Goal: Book appointment/travel/reservation

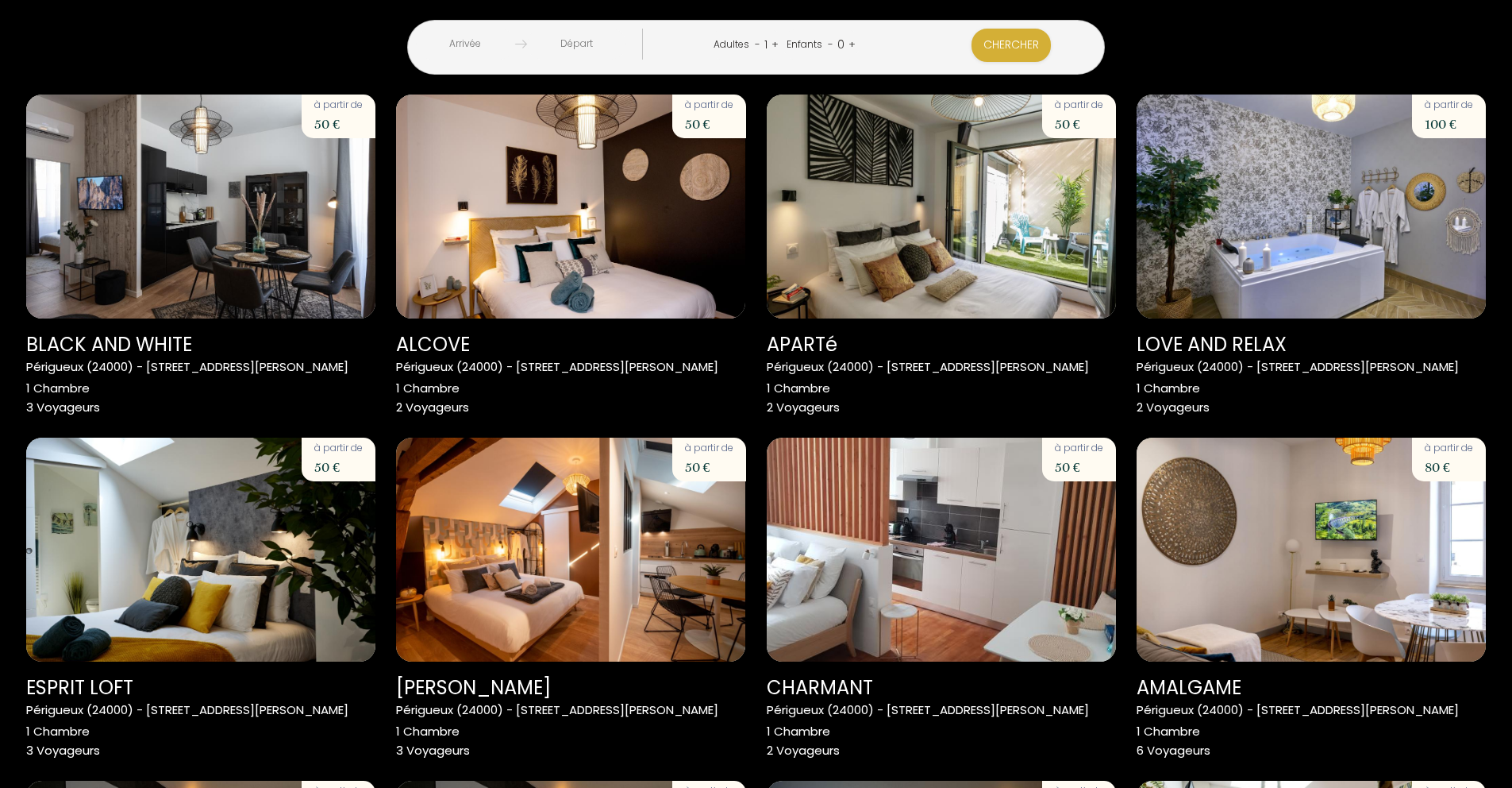
click at [515, 38] on input "text" at bounding box center [465, 44] width 99 height 31
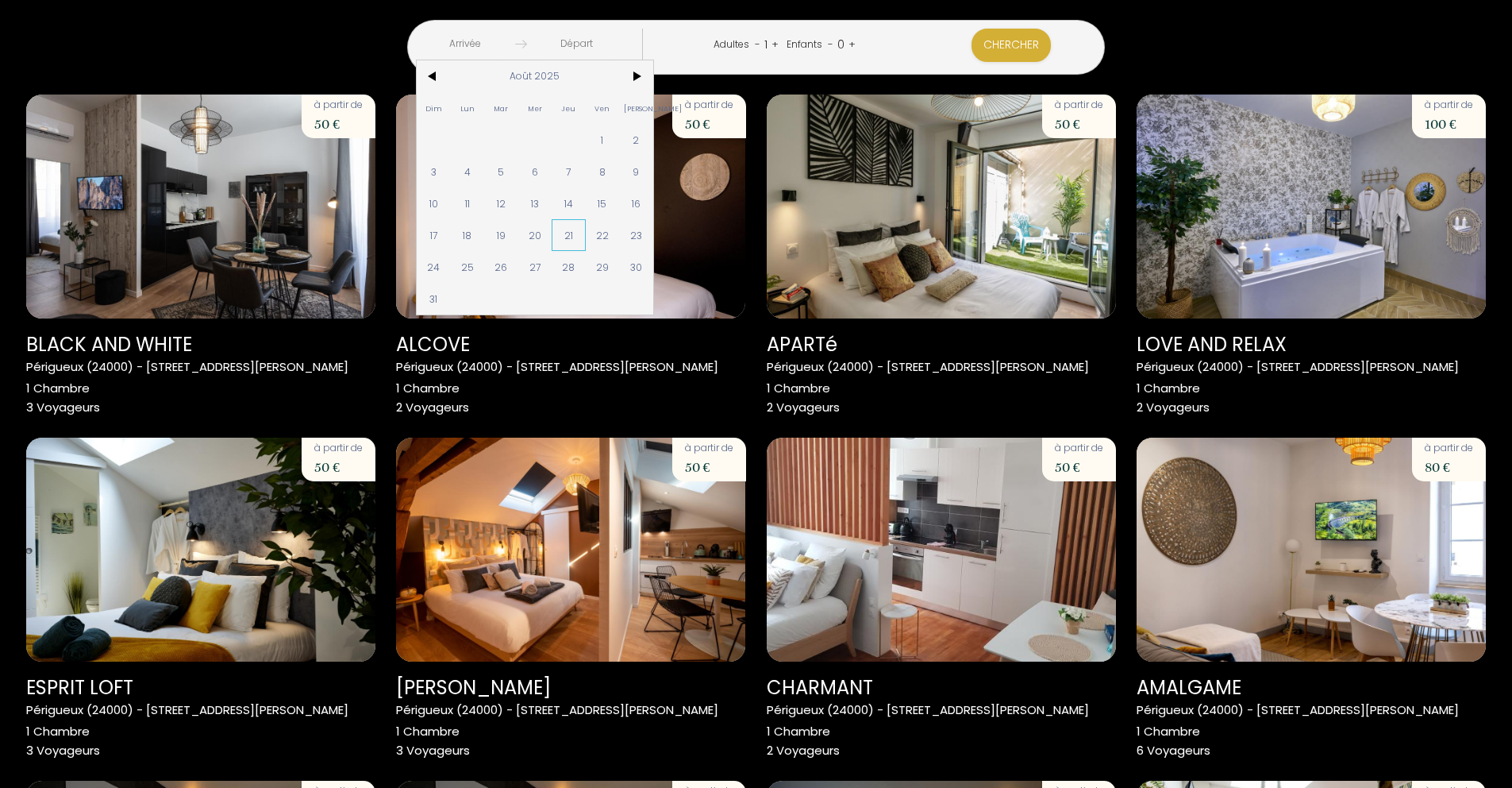
click at [586, 236] on span "21" at bounding box center [568, 236] width 34 height 32
type input "[DEMOGRAPHIC_DATA][DATE]"
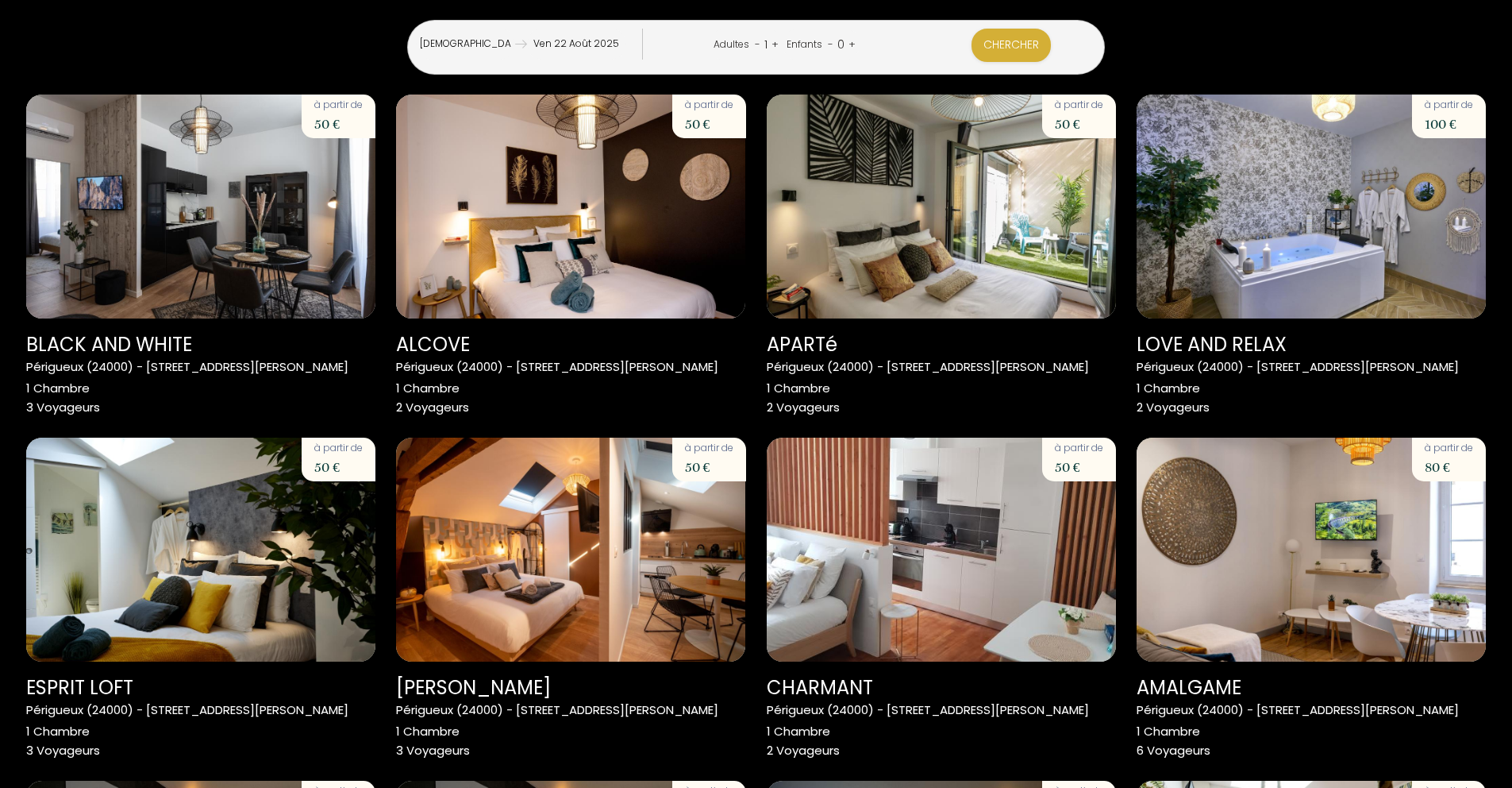
click at [626, 45] on input "Ven 22 Août 2025" at bounding box center [576, 44] width 99 height 31
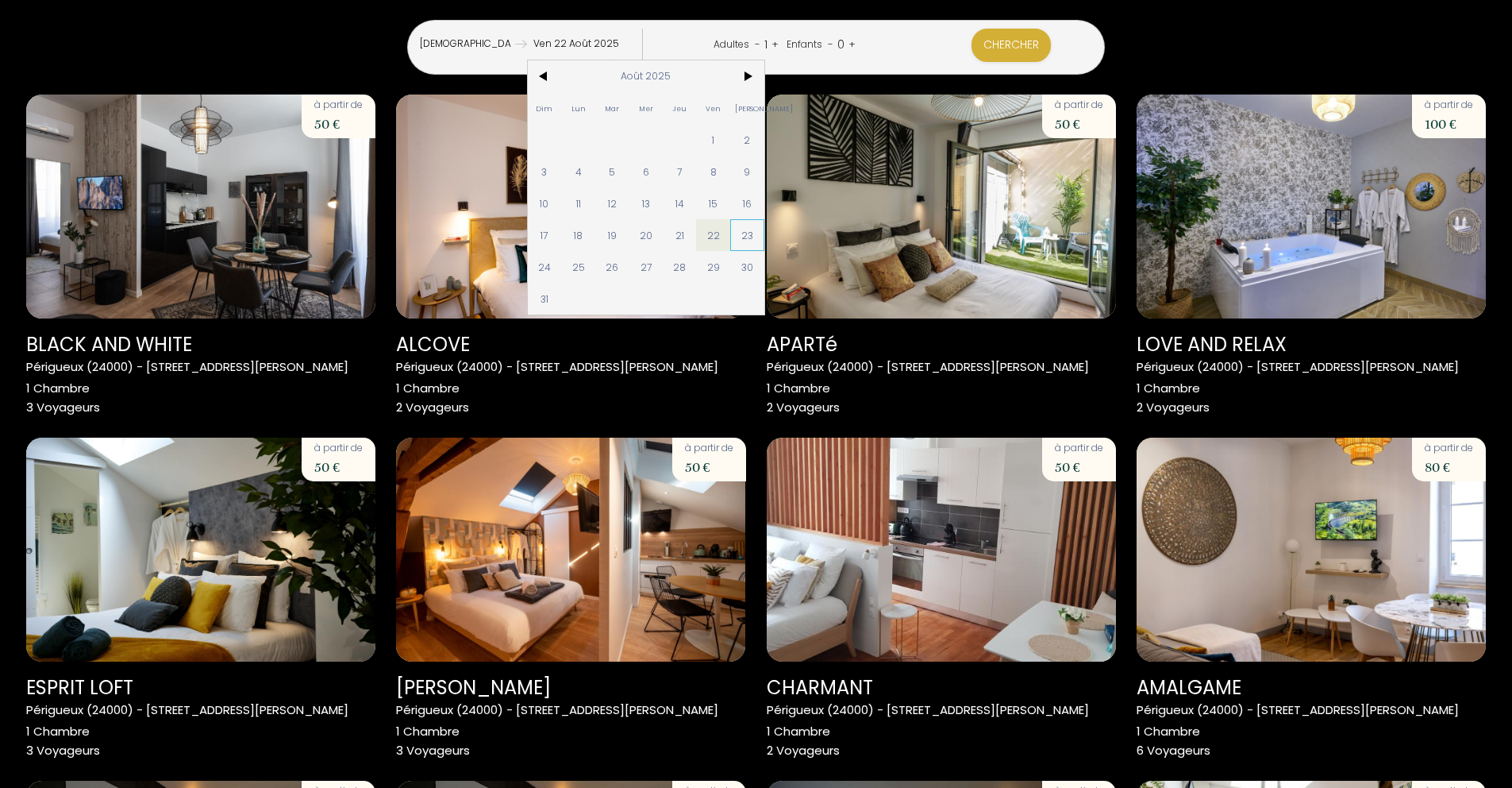
click at [764, 239] on span "23" at bounding box center [748, 236] width 34 height 32
type input "Sam 23 Août 2025"
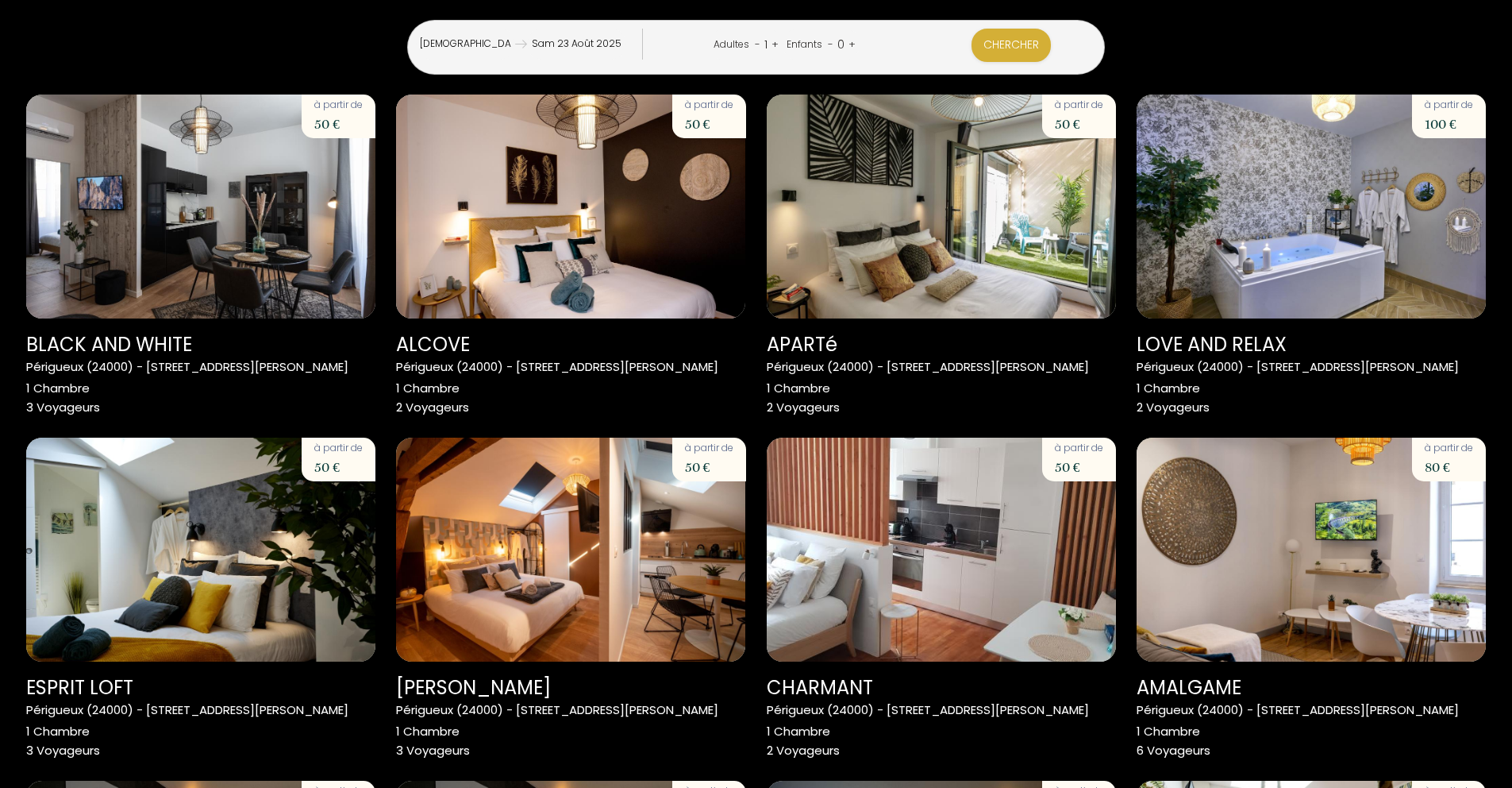
click at [779, 47] on link "+" at bounding box center [775, 43] width 7 height 15
click at [782, 47] on link "+" at bounding box center [778, 43] width 7 height 15
click at [783, 47] on link "+" at bounding box center [779, 43] width 7 height 15
click at [760, 43] on link "-" at bounding box center [757, 43] width 6 height 15
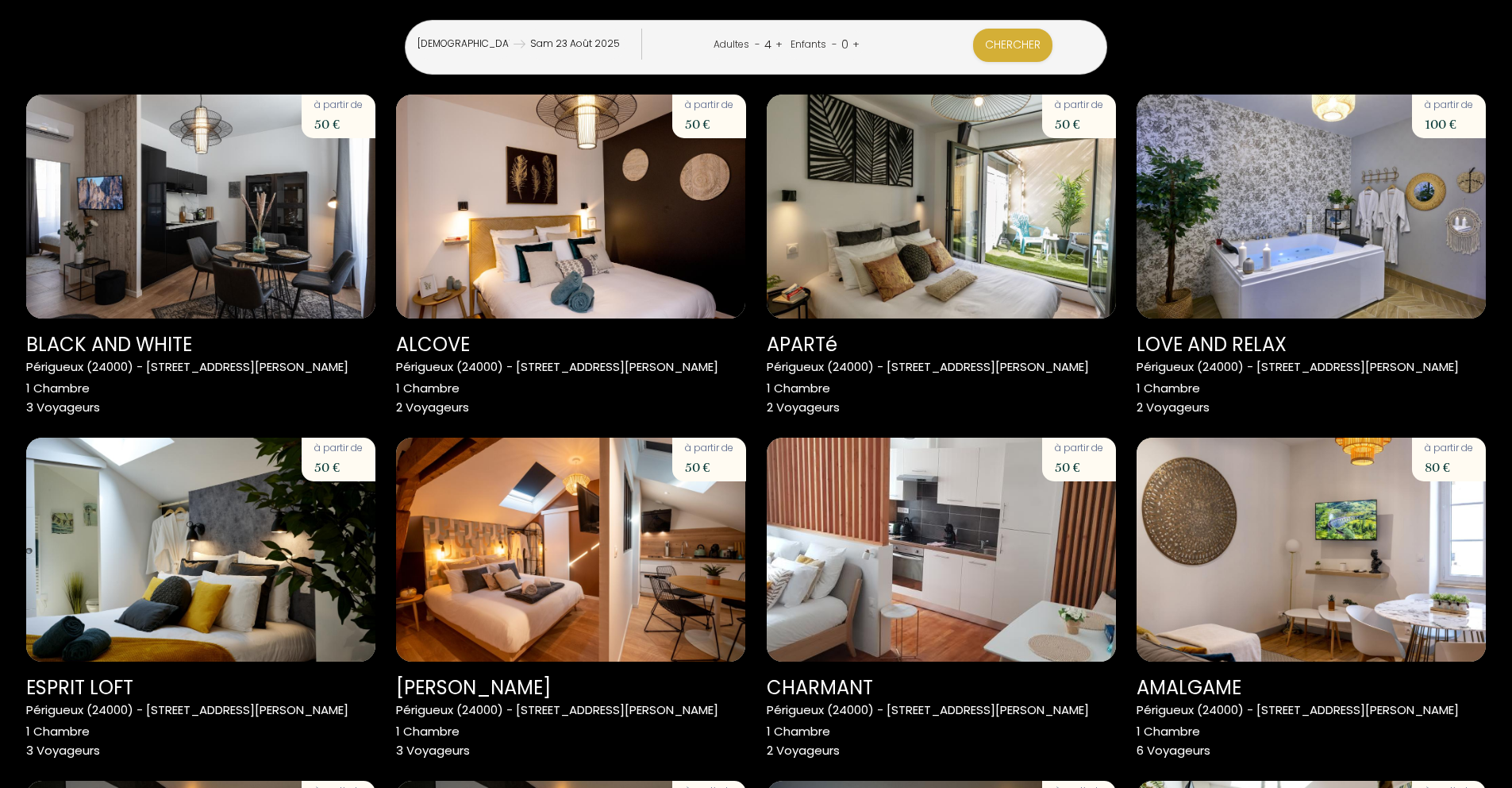
click at [859, 43] on link "+" at bounding box center [856, 43] width 7 height 15
click at [972, 52] on button "Chercher" at bounding box center [1011, 45] width 80 height 33
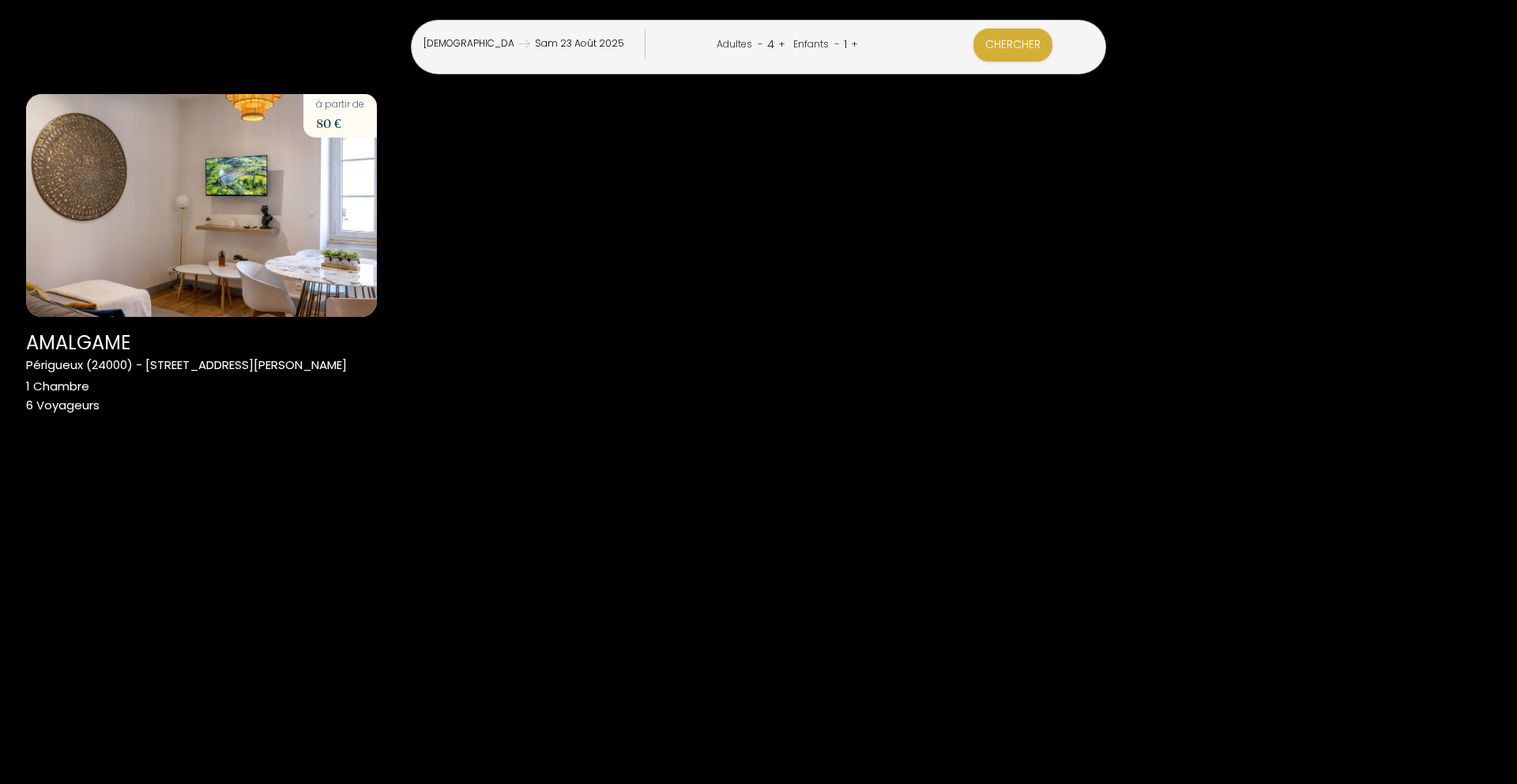
click at [840, 40] on link "-" at bounding box center [837, 43] width 6 height 15
click at [975, 41] on button "Chercher" at bounding box center [1014, 45] width 79 height 33
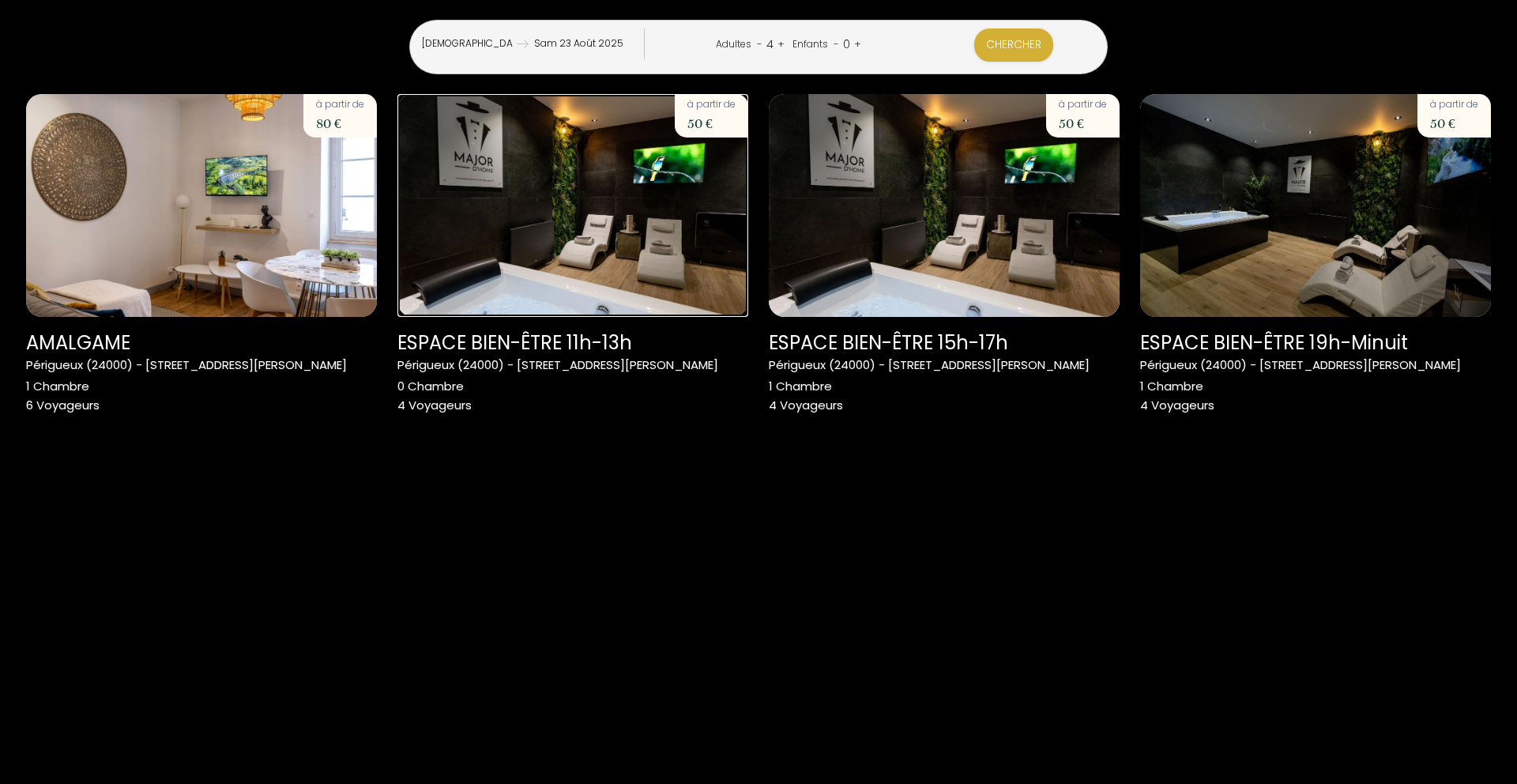
click at [598, 267] on img at bounding box center [573, 206] width 350 height 222
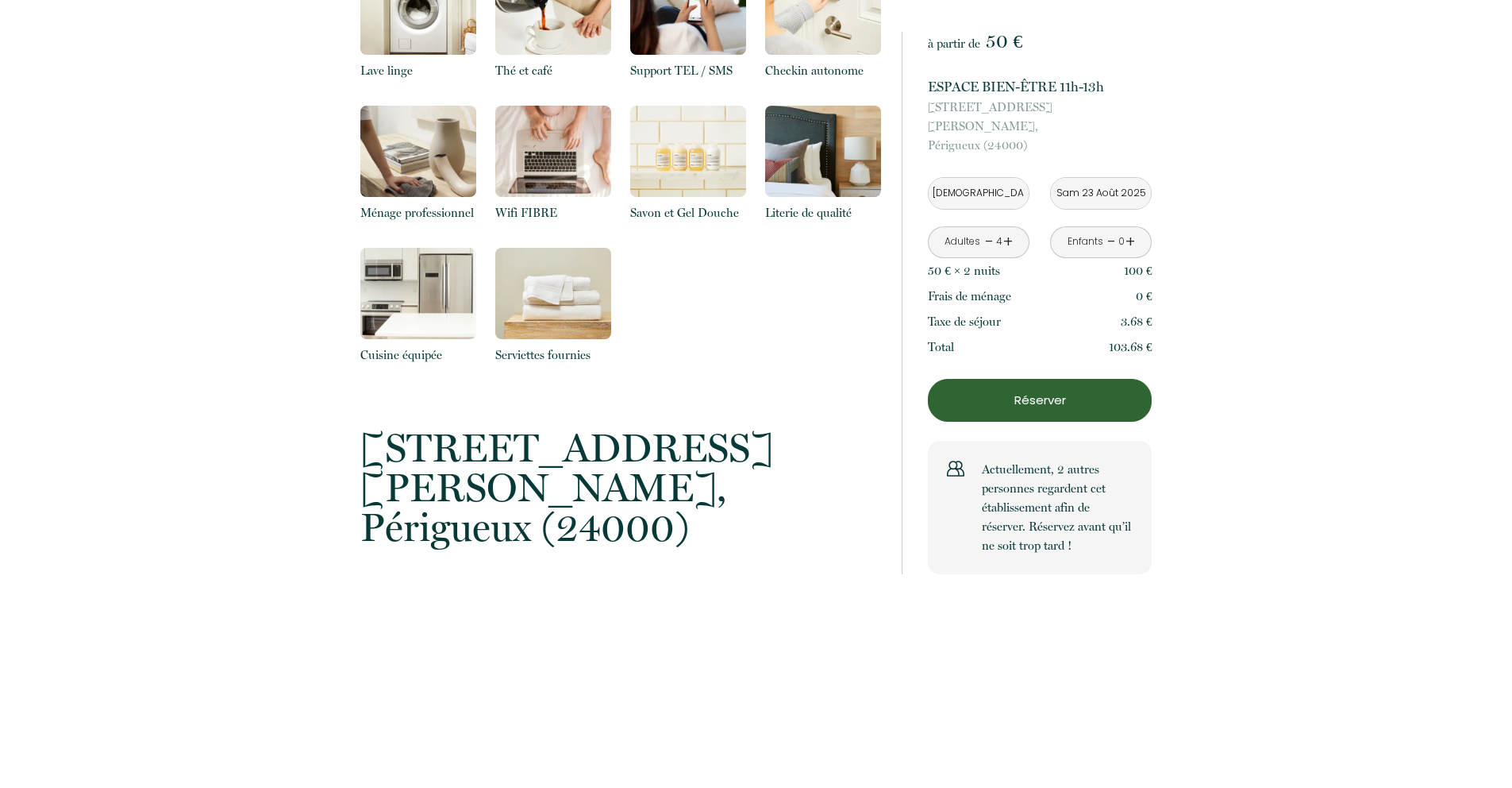
scroll to position [778, 0]
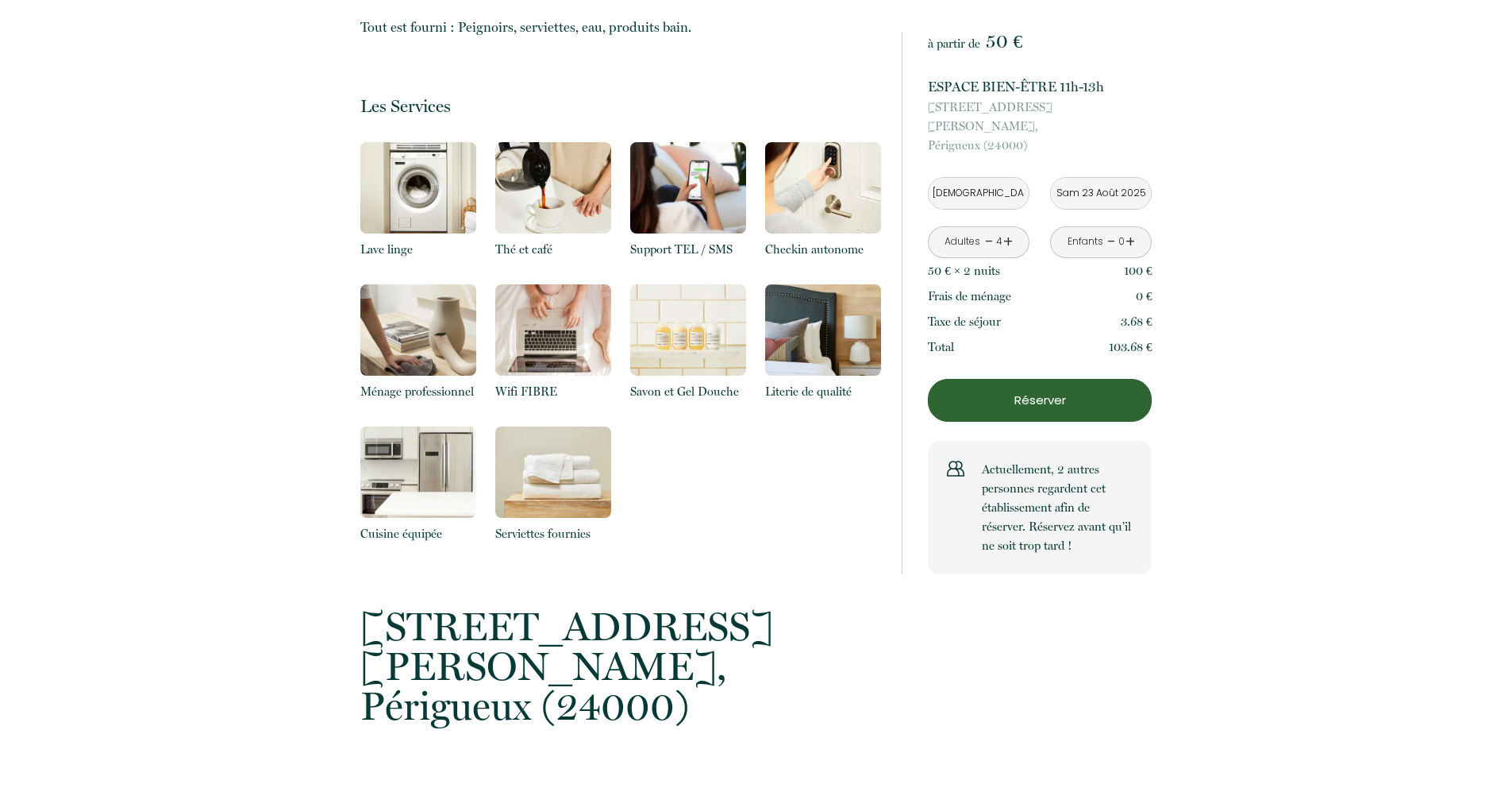
click at [1131, 229] on link "+" at bounding box center [1130, 241] width 10 height 25
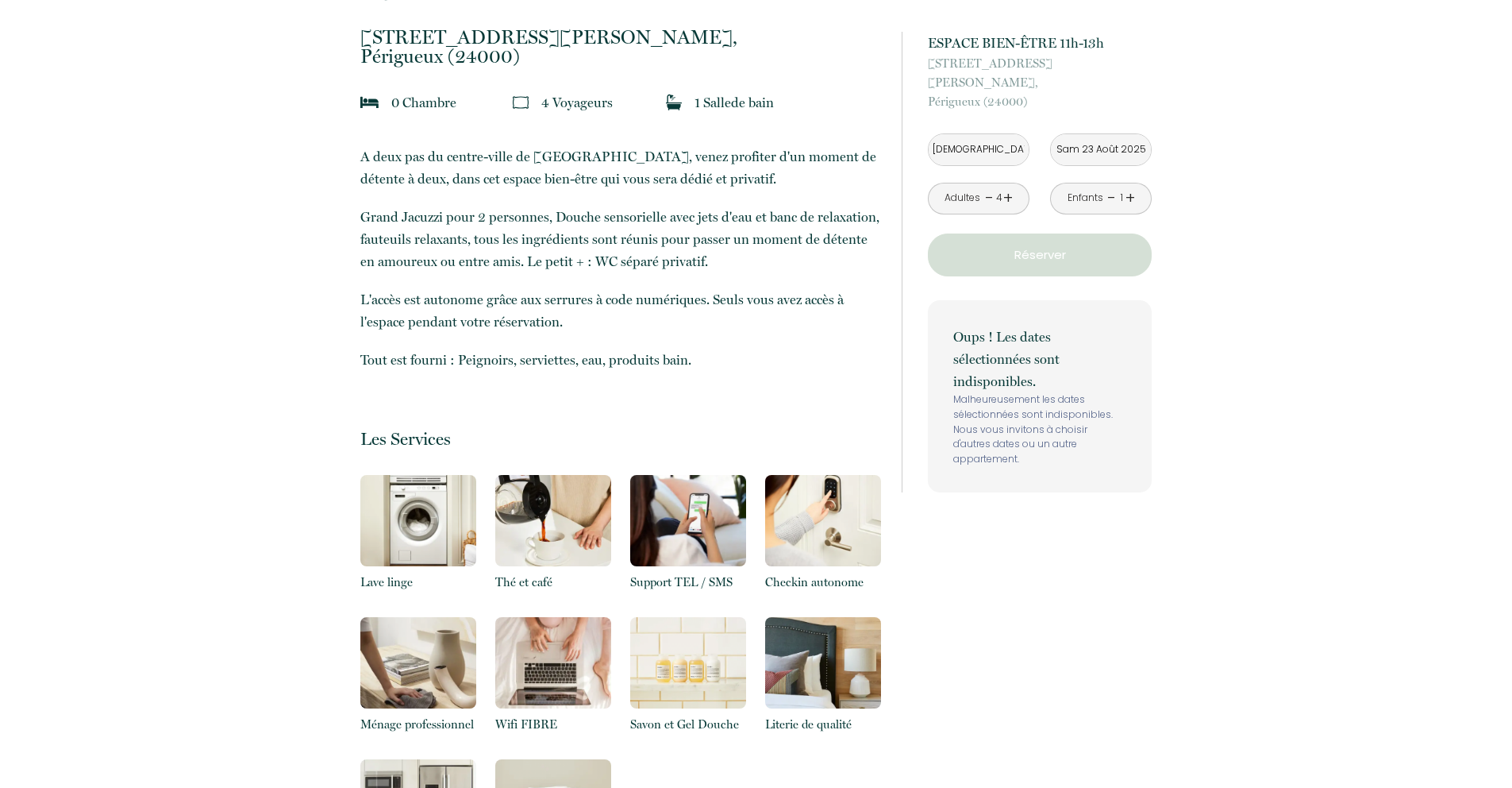
scroll to position [442, 0]
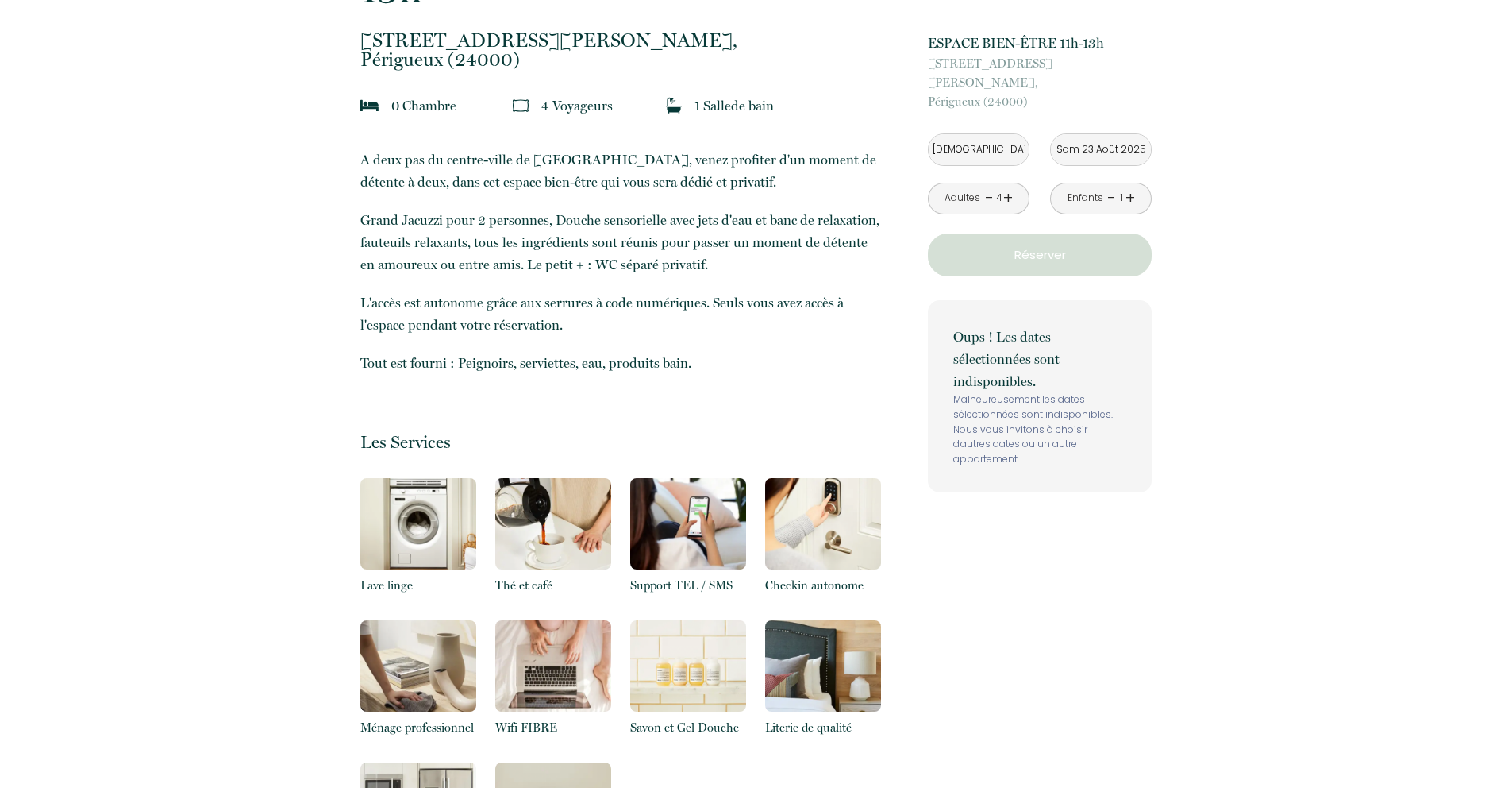
click at [1112, 186] on link "-" at bounding box center [1112, 198] width 9 height 25
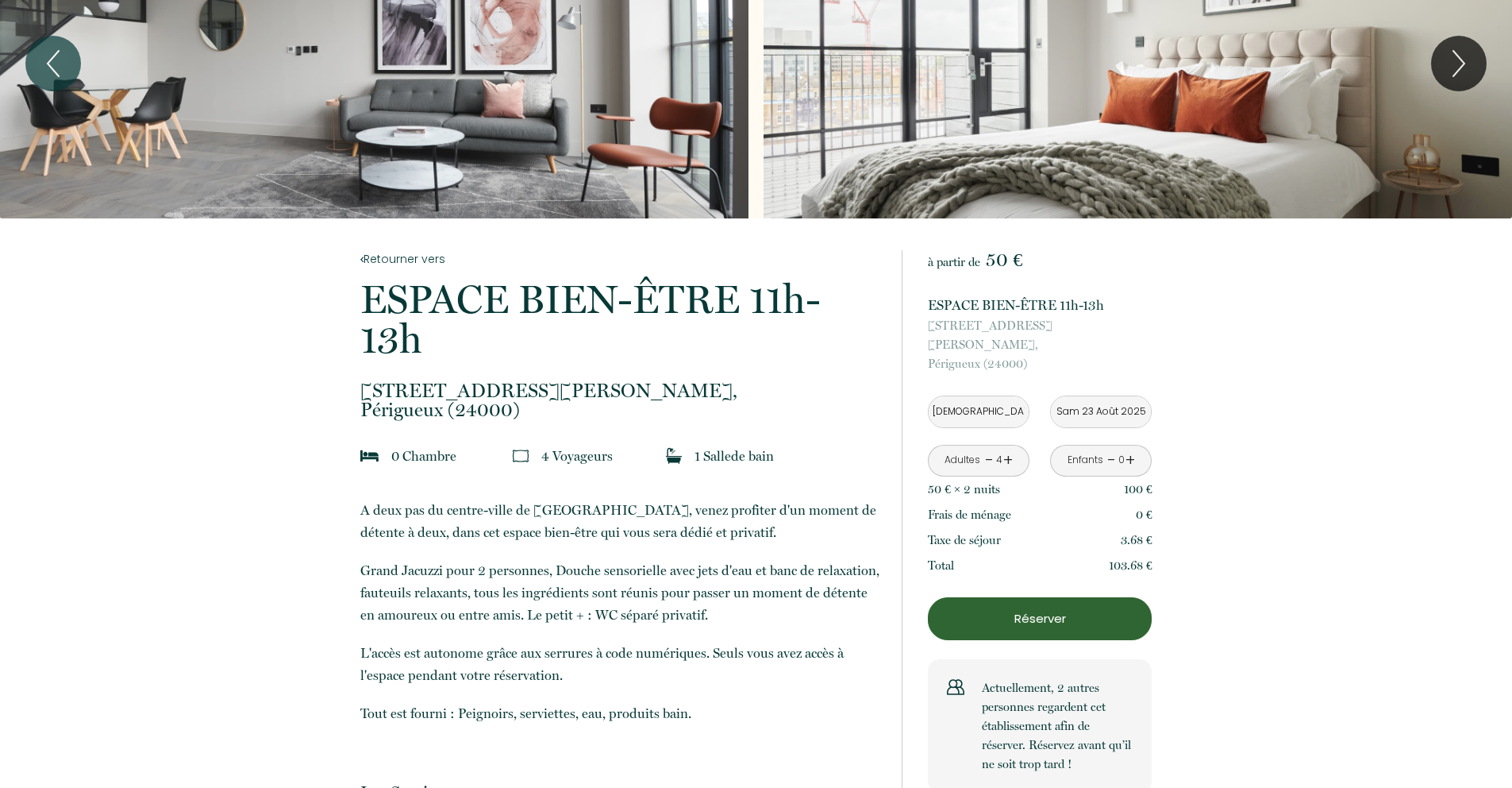
scroll to position [0, 0]
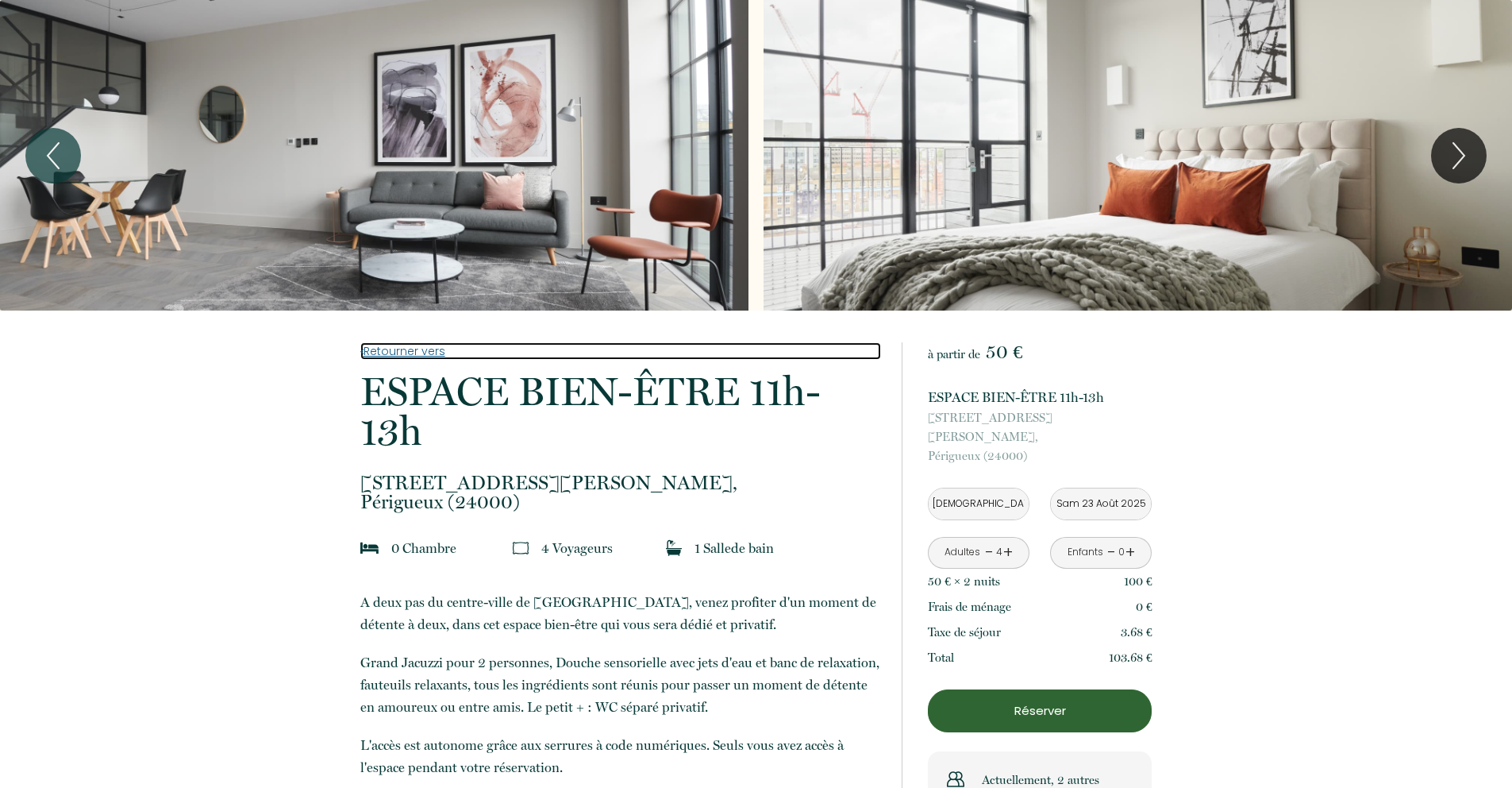
click at [419, 355] on link "Retourner vers" at bounding box center [621, 351] width 521 height 18
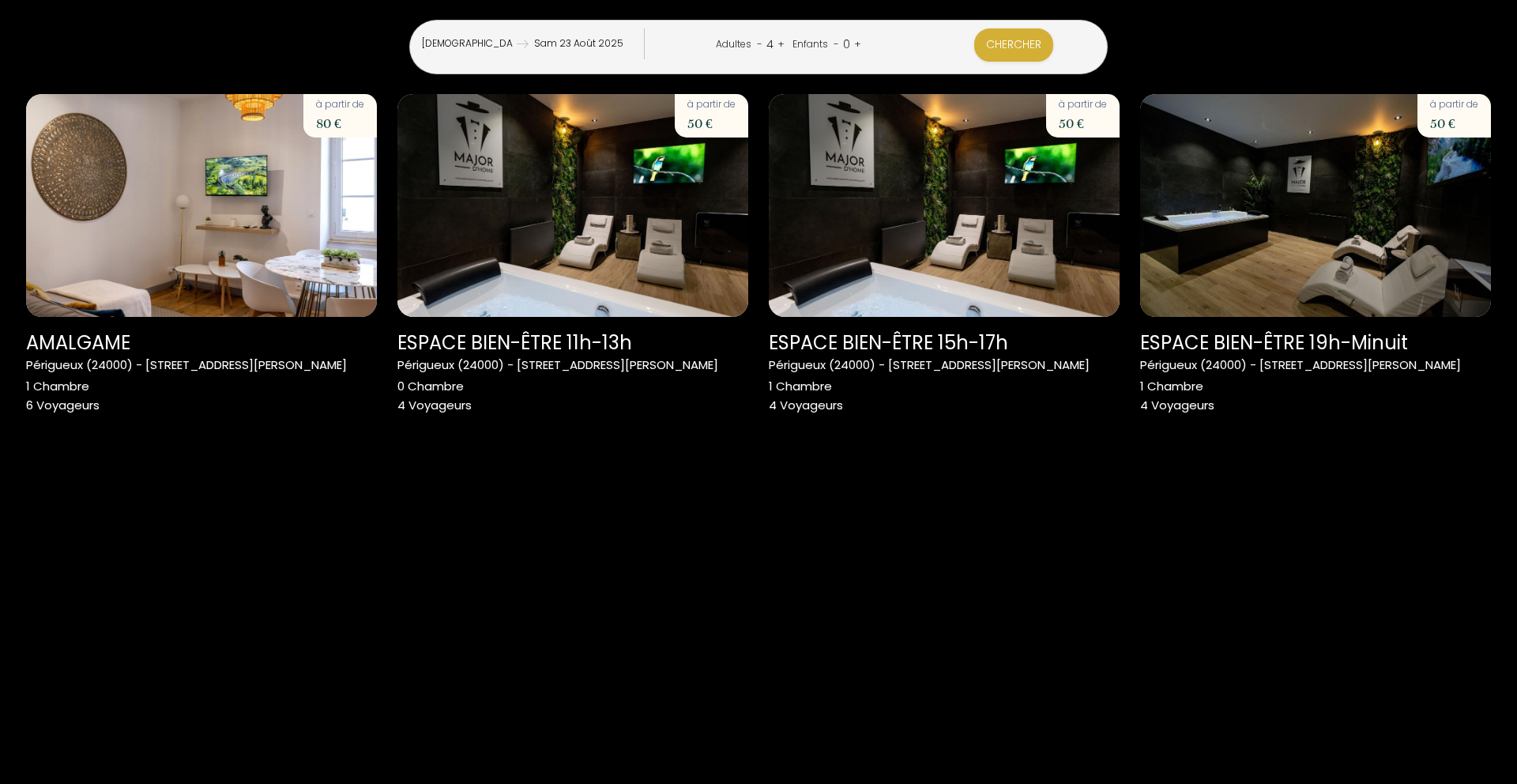
click at [861, 42] on link "+" at bounding box center [858, 43] width 7 height 15
click at [974, 42] on button "Chercher" at bounding box center [1013, 45] width 79 height 33
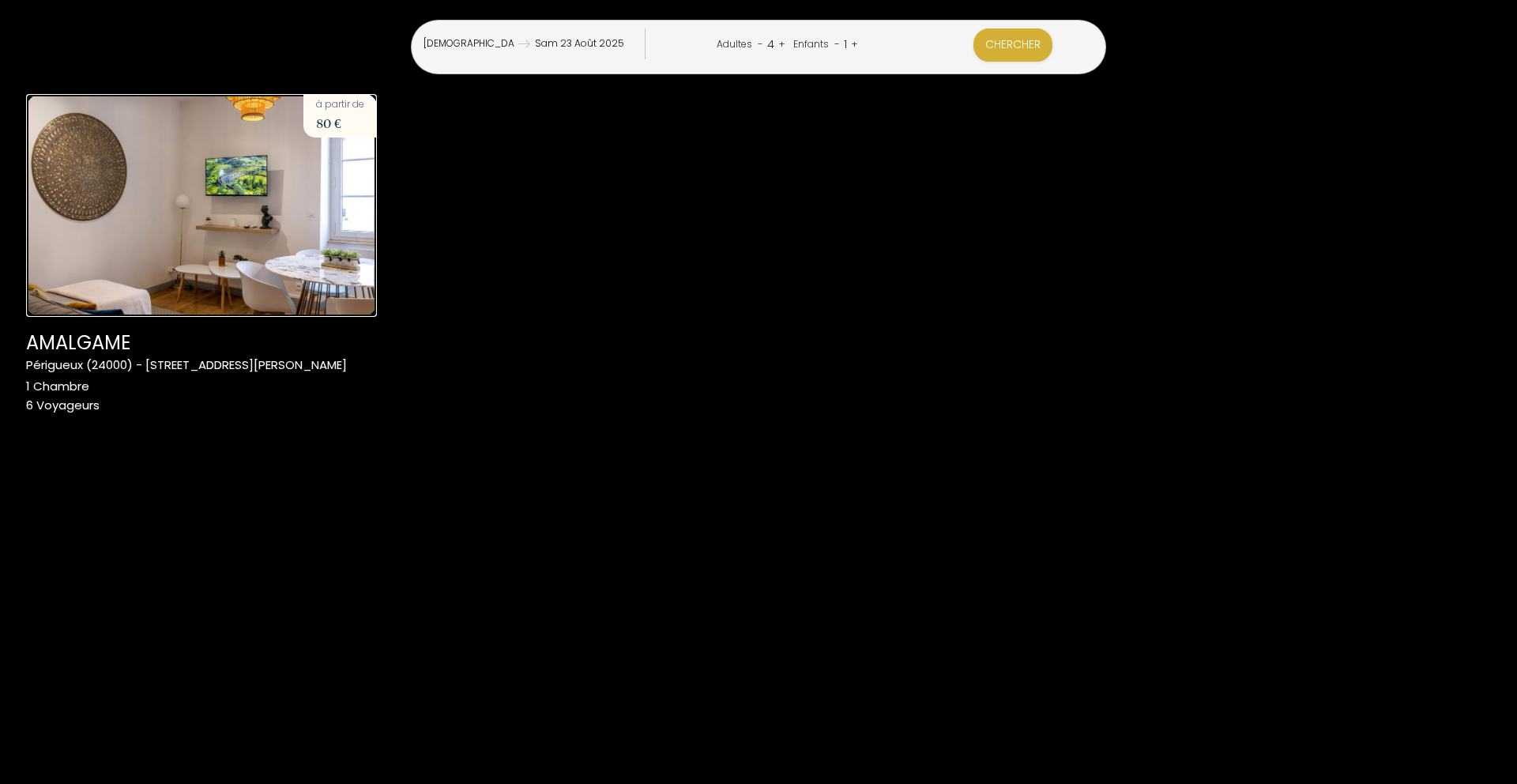
click at [247, 230] on img at bounding box center [202, 206] width 350 height 222
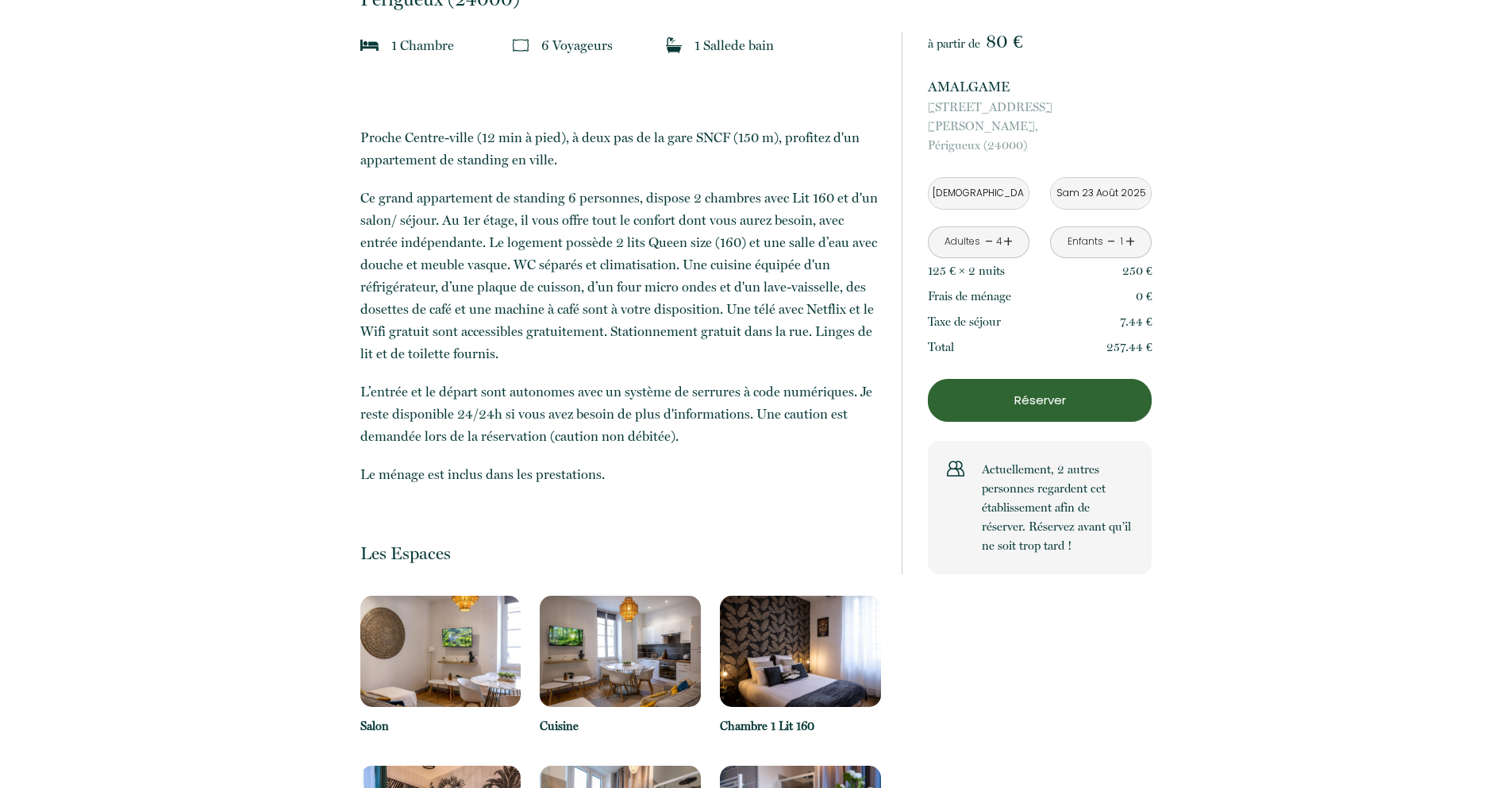
scroll to position [821, 0]
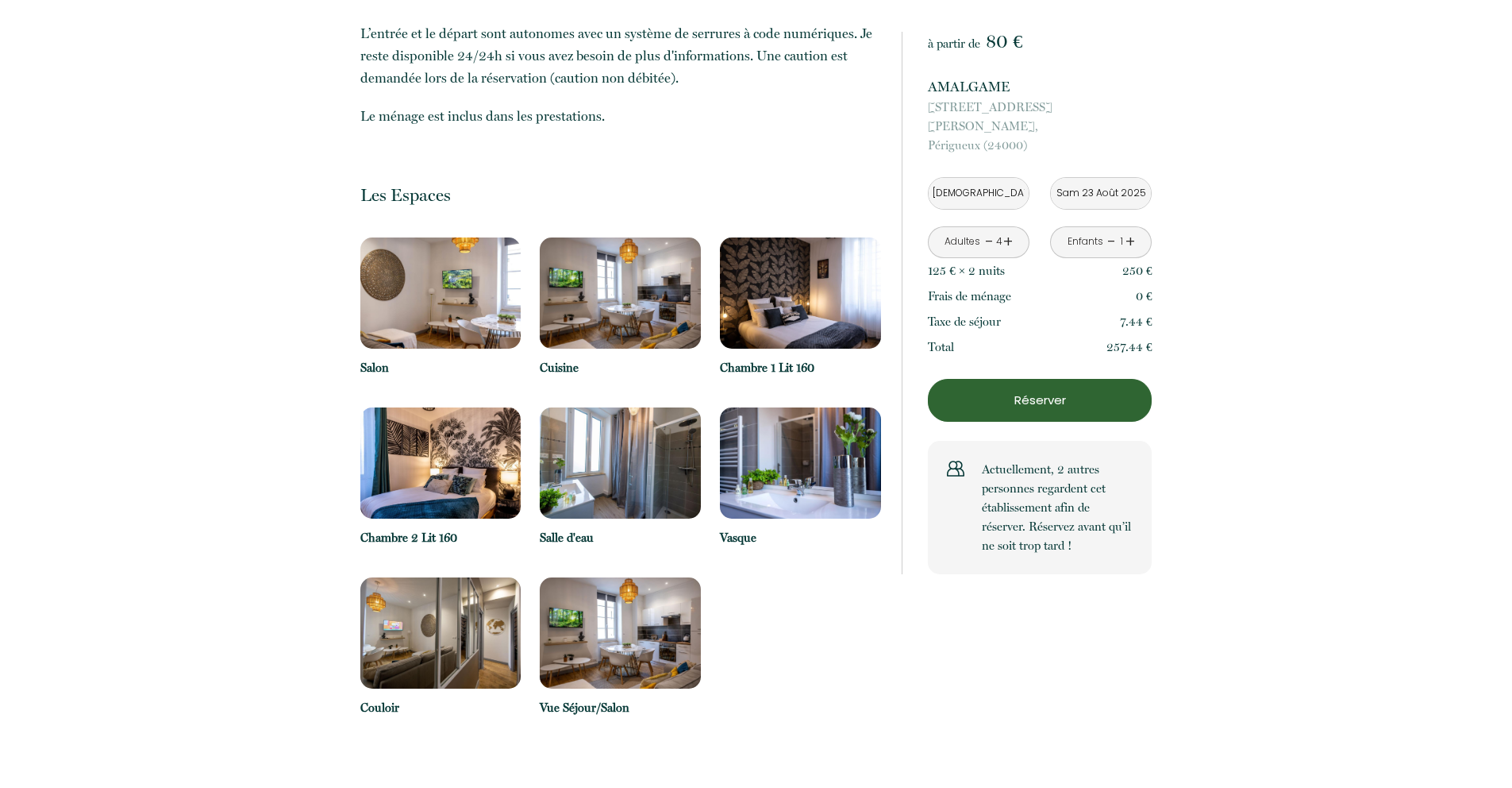
click at [506, 489] on img at bounding box center [440, 463] width 161 height 111
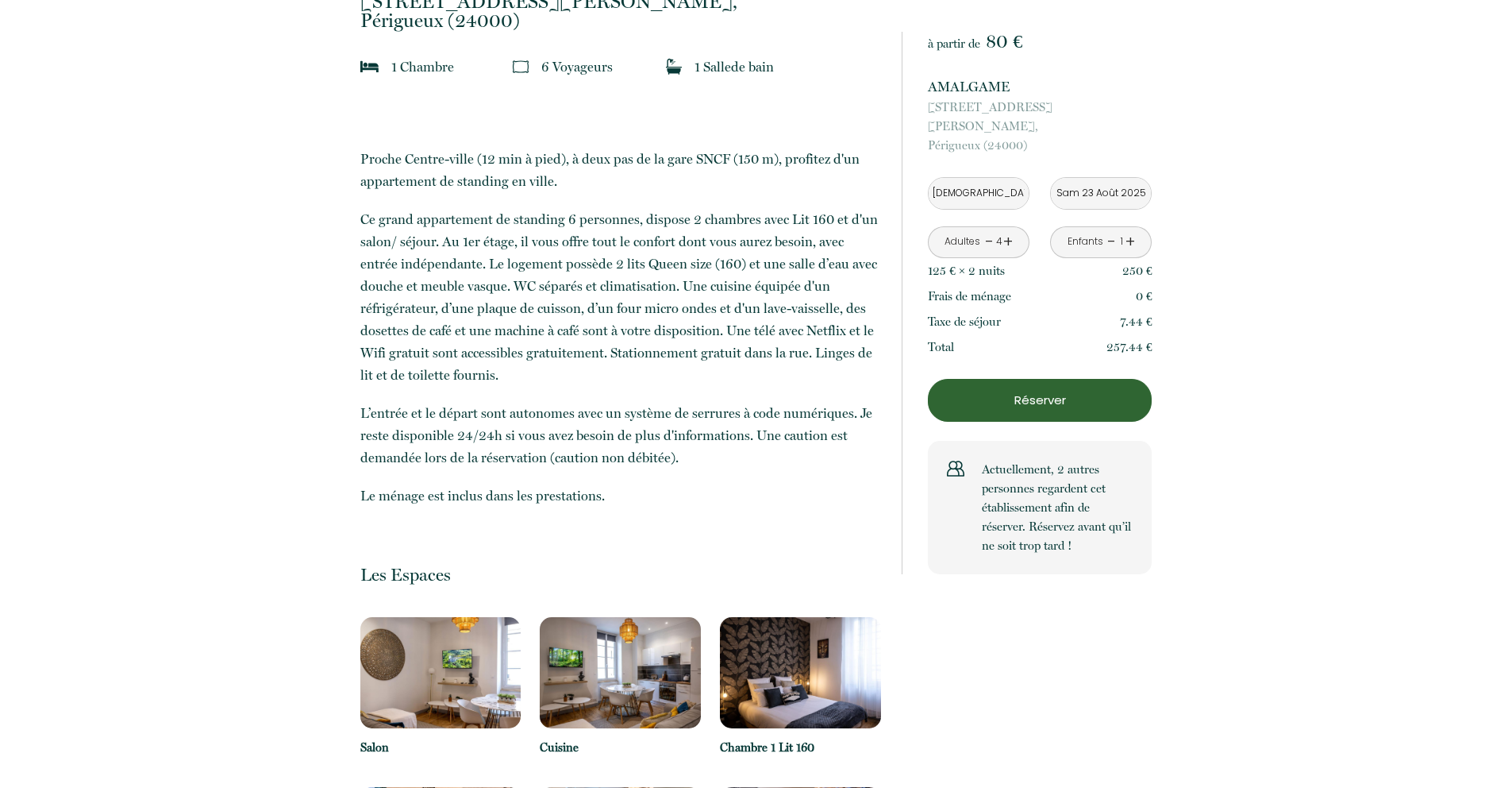
scroll to position [441, 0]
drag, startPoint x: 365, startPoint y: 220, endPoint x: 489, endPoint y: 221, distance: 124.0
click at [489, 221] on p "Ce grand appartement de standing 6 personnes, dispose 2 chambres avec Lit 160 e…" at bounding box center [621, 298] width 521 height 178
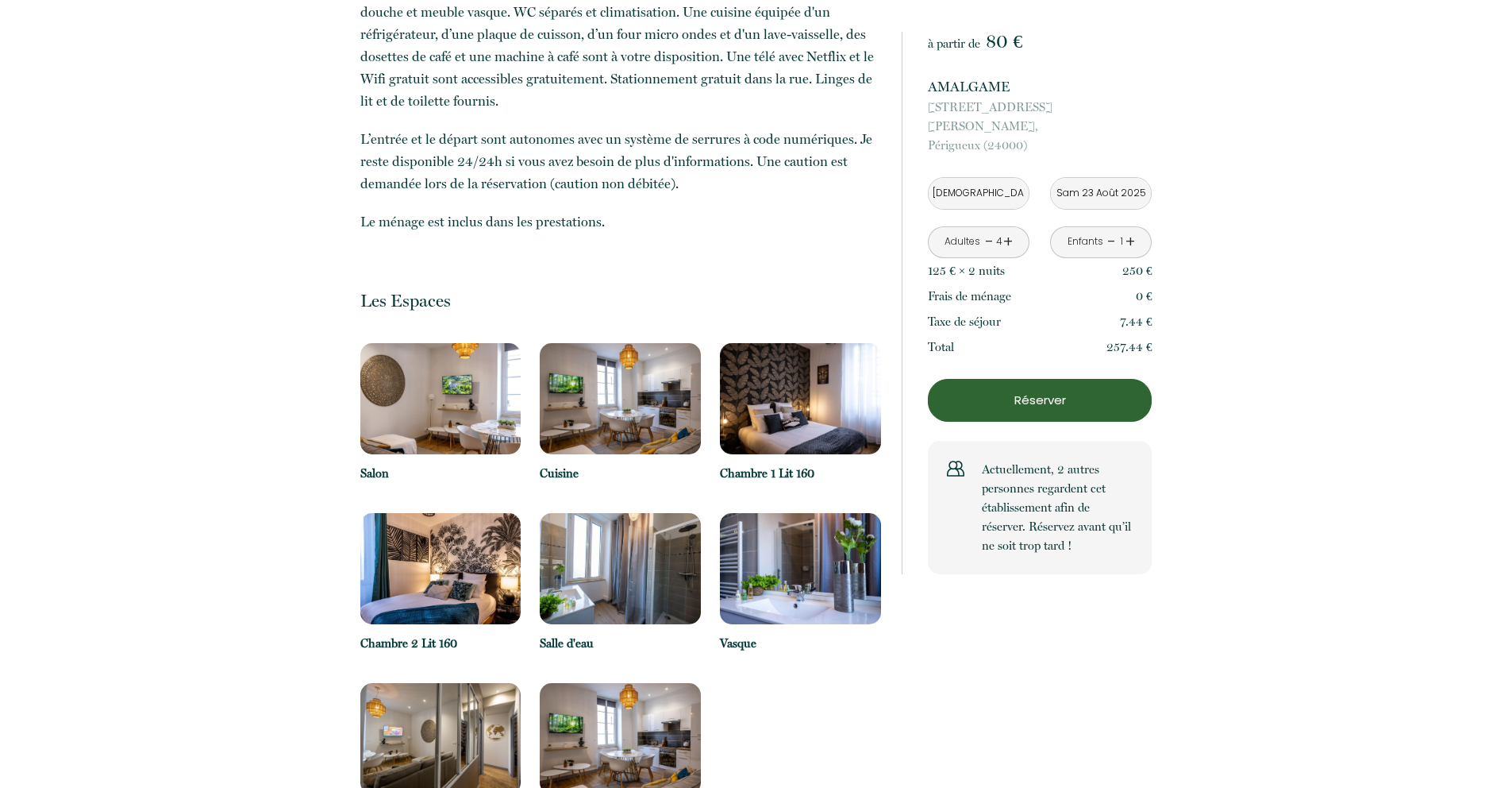
scroll to position [786, 0]
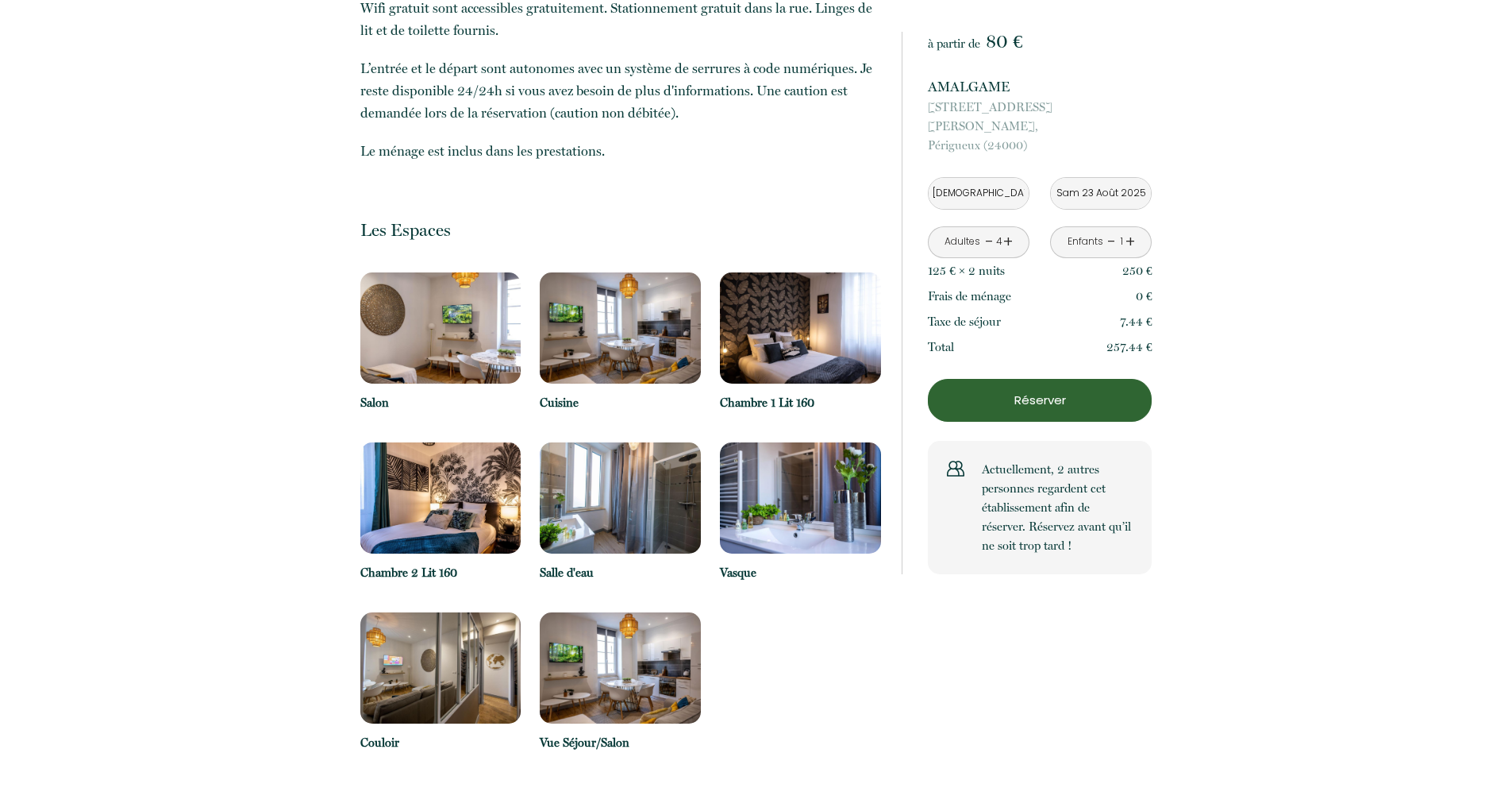
click at [783, 327] on img at bounding box center [801, 328] width 161 height 111
click at [454, 543] on img at bounding box center [440, 498] width 161 height 111
click at [462, 667] on img at bounding box center [440, 667] width 161 height 111
click at [612, 670] on img at bounding box center [621, 667] width 161 height 111
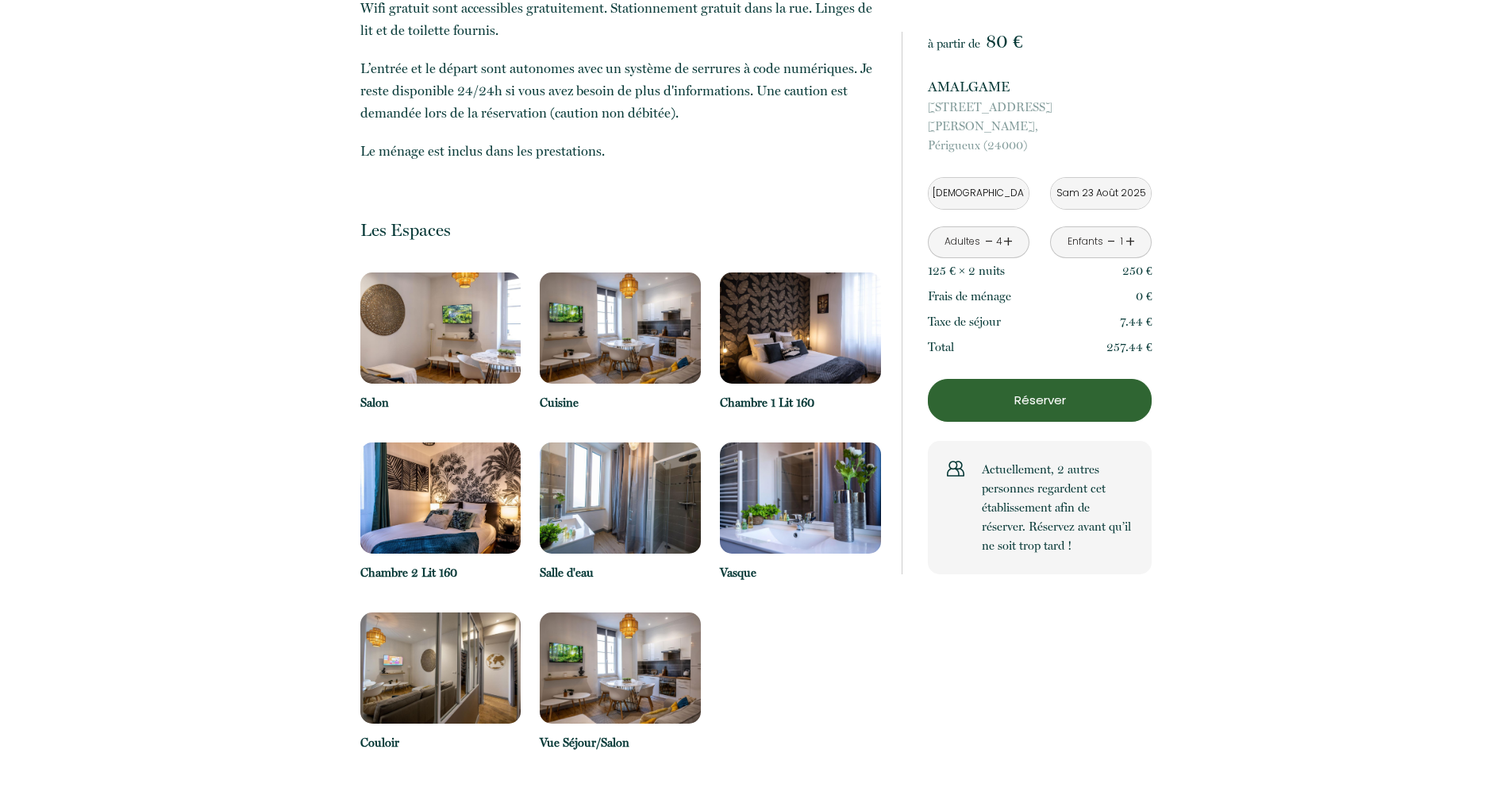
click at [612, 670] on img at bounding box center [621, 667] width 161 height 111
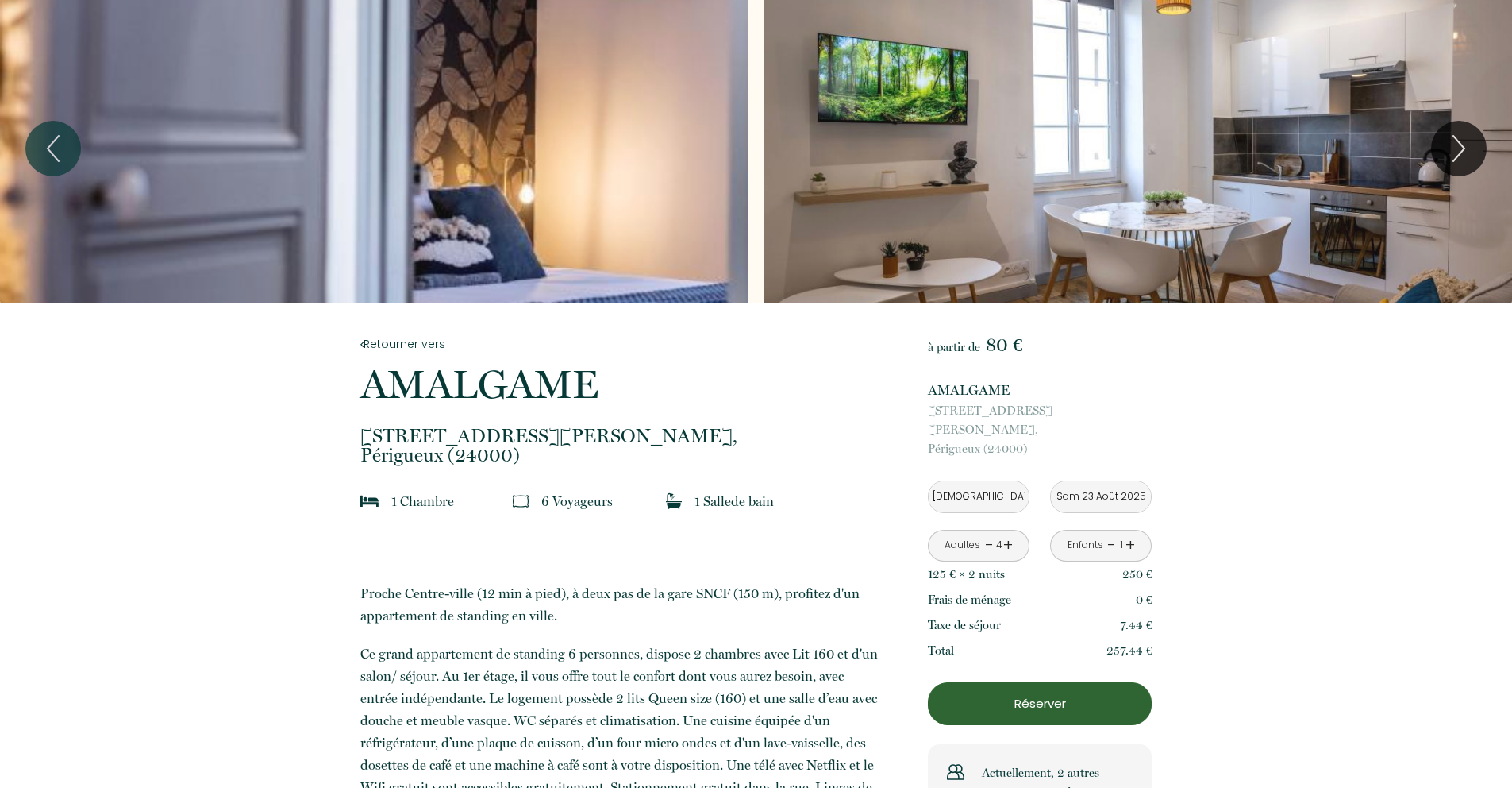
scroll to position [0, 0]
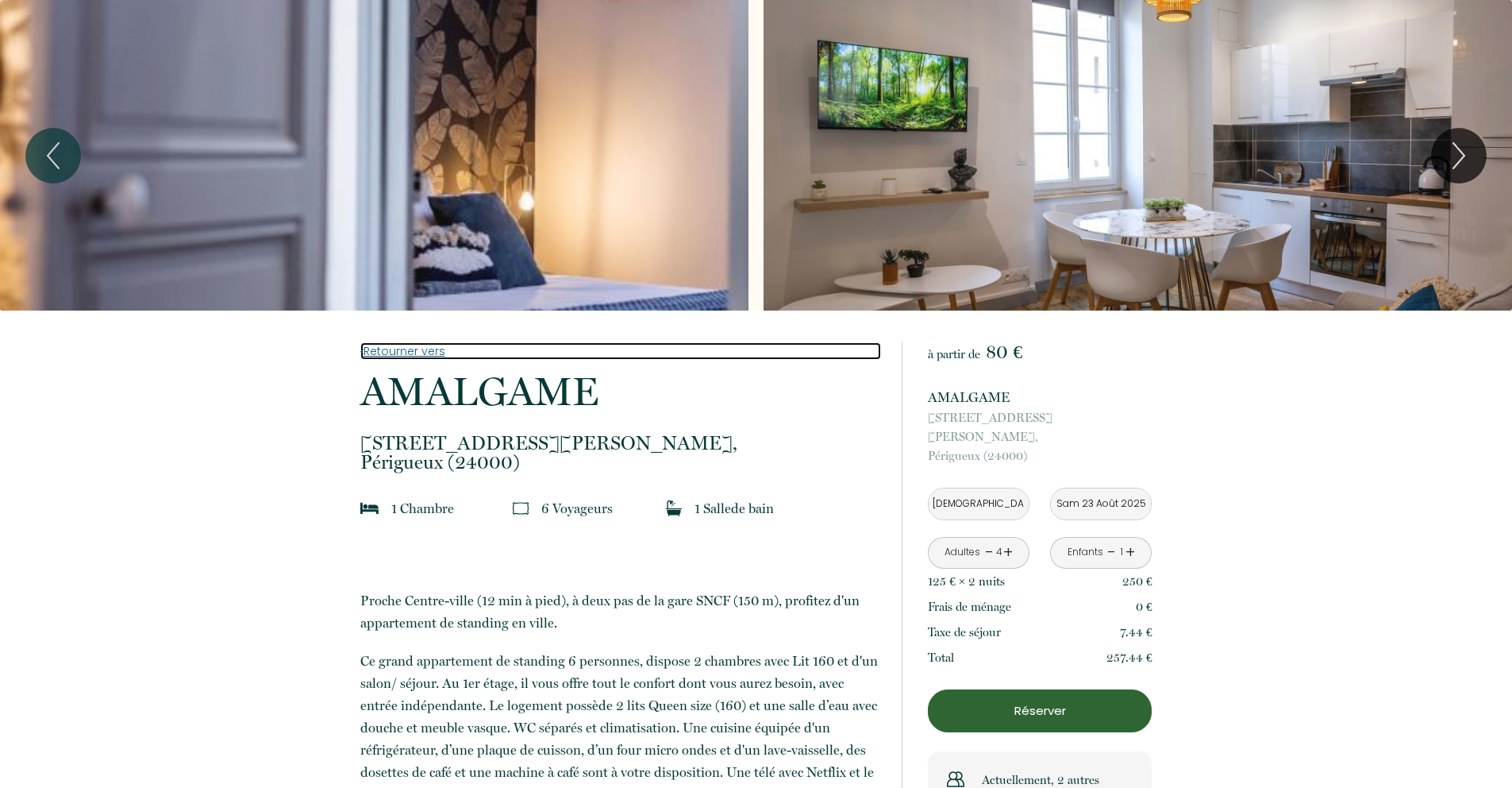
click at [412, 351] on link "Retourner vers" at bounding box center [621, 351] width 521 height 18
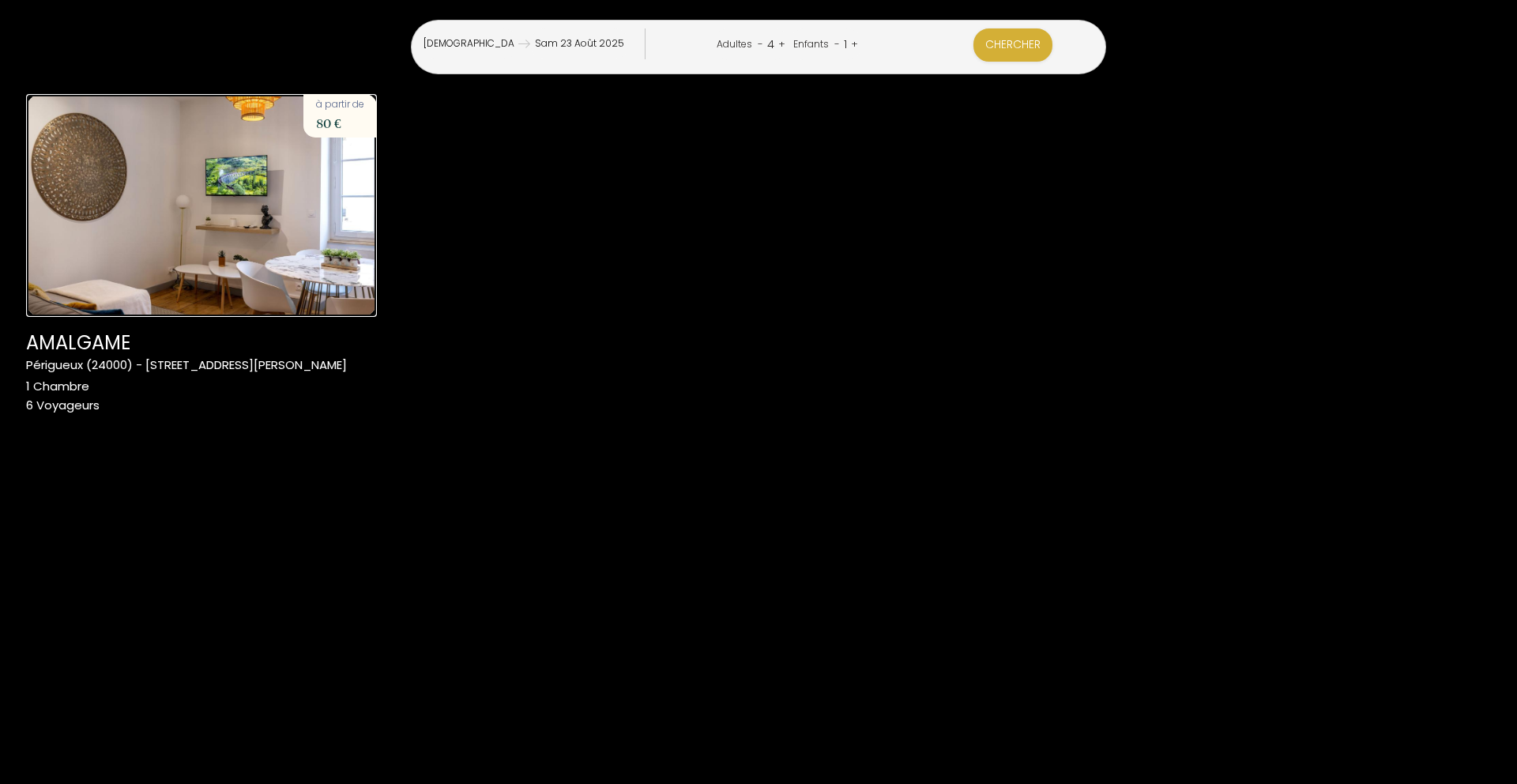
click at [264, 281] on img at bounding box center [202, 206] width 350 height 222
